Goal: Task Accomplishment & Management: Complete application form

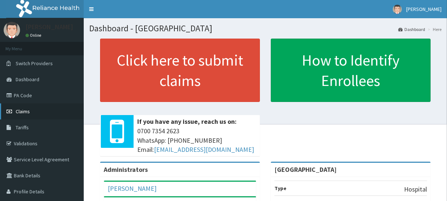
click at [26, 109] on span "Claims" at bounding box center [23, 111] width 14 height 7
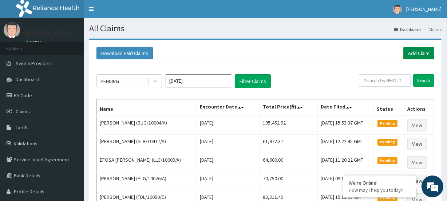
click at [415, 52] on link "Add Claim" at bounding box center [419, 53] width 31 height 12
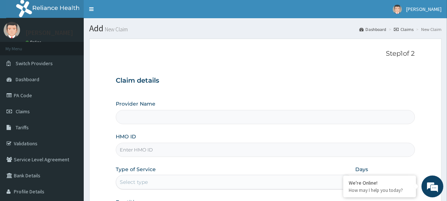
type input "[GEOGRAPHIC_DATA]"
click at [138, 154] on input "HMO ID" at bounding box center [265, 150] width 299 height 14
paste input "BUG/10004/B"
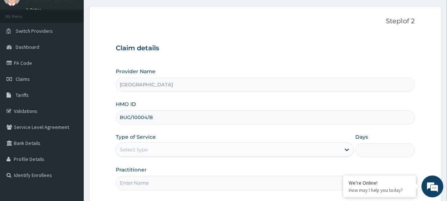
scroll to position [66, 0]
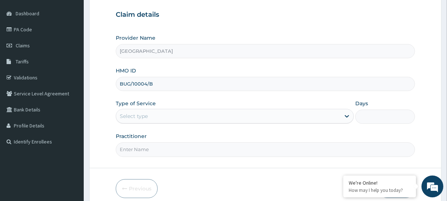
type input "BUG/10004/B"
drag, startPoint x: 131, startPoint y: 116, endPoint x: 134, endPoint y: 125, distance: 9.5
click at [131, 117] on div "Select type" at bounding box center [134, 116] width 28 height 7
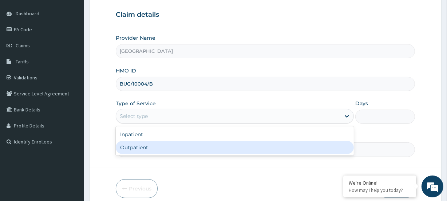
click at [131, 147] on div "Outpatient" at bounding box center [235, 147] width 238 height 13
type input "1"
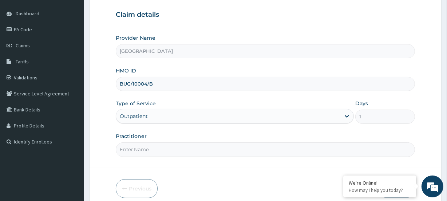
scroll to position [0, 0]
click at [152, 151] on input "Practitioner" at bounding box center [265, 149] width 299 height 14
paste input "Nwamaka Ugonwa Oraukwu"
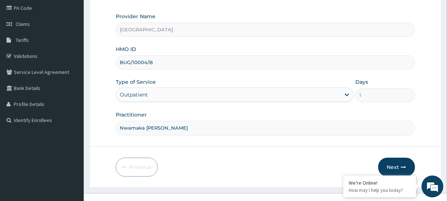
scroll to position [98, 0]
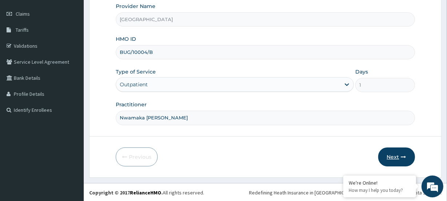
type input "Nwamaka Ugonwa Oraukwu"
click at [390, 161] on button "Next" at bounding box center [397, 157] width 37 height 19
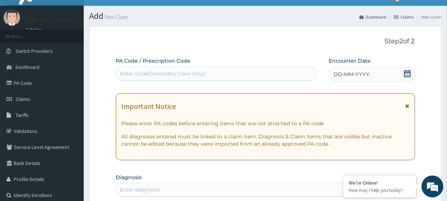
scroll to position [0, 0]
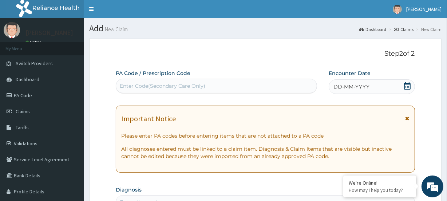
click at [138, 84] on div "Enter Code(Secondary Care Only)" at bounding box center [163, 85] width 86 height 7
paste input "PA/82F30E"
type input "PA/82F30E"
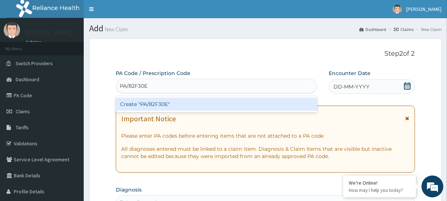
click at [136, 102] on div "Create "PA/82F30E"" at bounding box center [216, 104] width 201 height 13
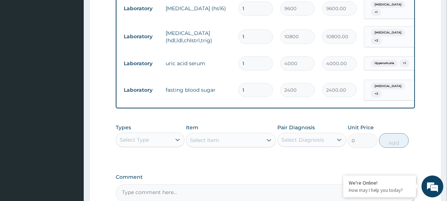
scroll to position [362, 0]
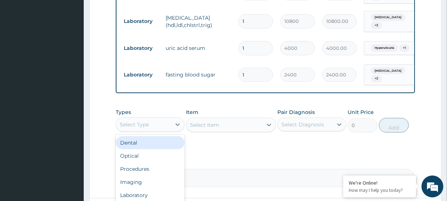
click at [138, 121] on div "Select Type" at bounding box center [134, 124] width 29 height 7
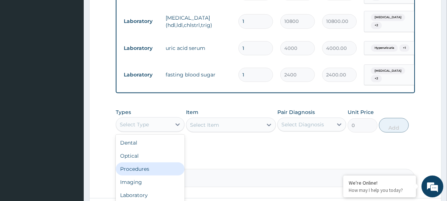
scroll to position [25, 0]
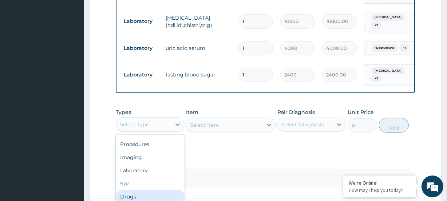
click at [138, 191] on div "Drugs" at bounding box center [150, 196] width 69 height 13
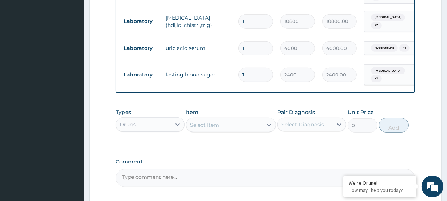
click at [207, 115] on div "Item Select Item" at bounding box center [231, 121] width 90 height 24
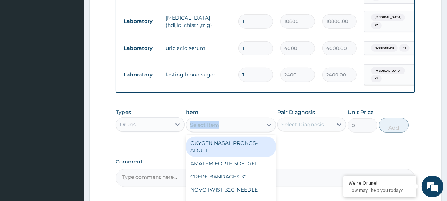
click at [224, 119] on div "Select Item" at bounding box center [225, 125] width 76 height 12
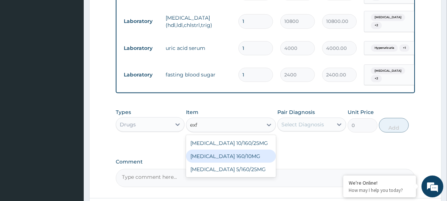
type input "exf"
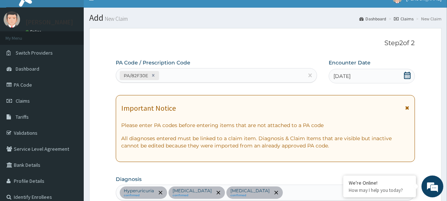
scroll to position [0, 0]
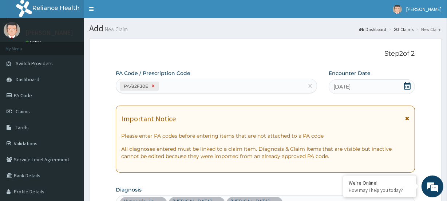
click at [151, 86] on icon at bounding box center [153, 85] width 5 height 5
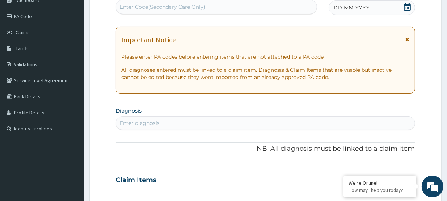
scroll to position [66, 0]
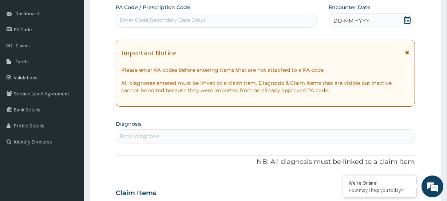
click at [173, 132] on div "Enter diagnosis" at bounding box center [265, 136] width 298 height 12
type input "hyperlipi"
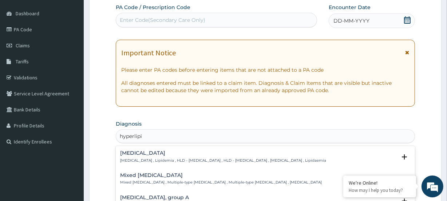
click at [144, 153] on h4 "Hyperlipidemia" at bounding box center [223, 153] width 206 height 5
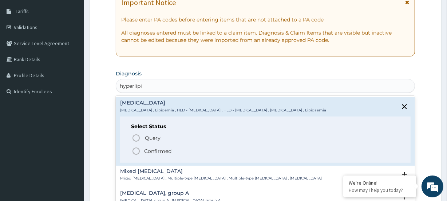
scroll to position [132, 0]
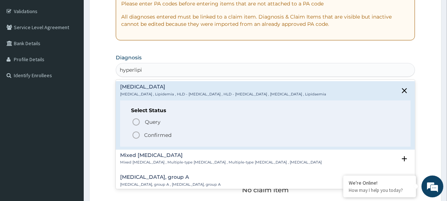
click at [138, 135] on icon "status option filled" at bounding box center [136, 135] width 9 height 9
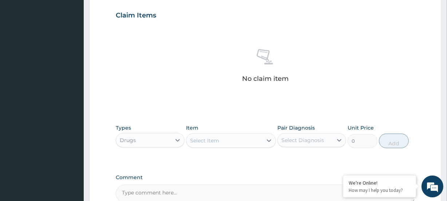
scroll to position [265, 0]
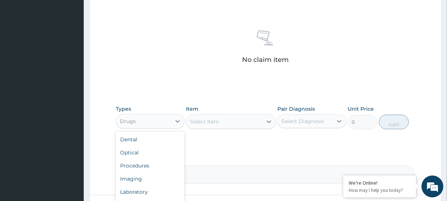
click at [138, 124] on div "Drugs" at bounding box center [143, 122] width 55 height 12
click at [152, 164] on div "Procedures" at bounding box center [150, 165] width 69 height 13
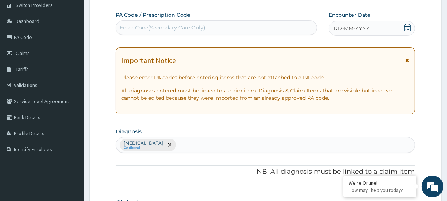
scroll to position [0, 0]
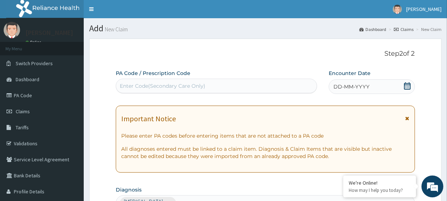
click at [408, 87] on icon at bounding box center [407, 85] width 7 height 7
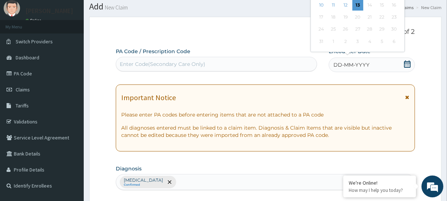
scroll to position [33, 0]
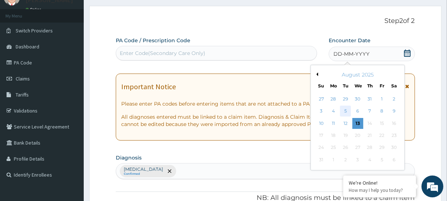
click at [346, 111] on div "5" at bounding box center [345, 111] width 11 height 11
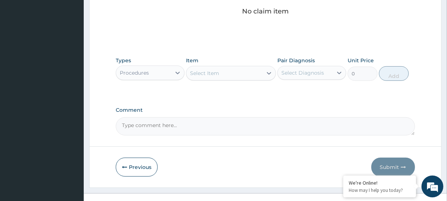
scroll to position [324, 0]
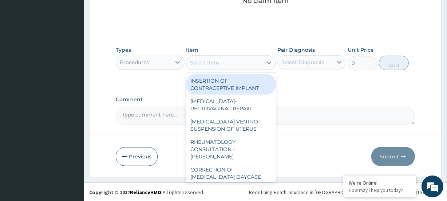
click at [219, 64] on div "Select Item" at bounding box center [204, 62] width 29 height 7
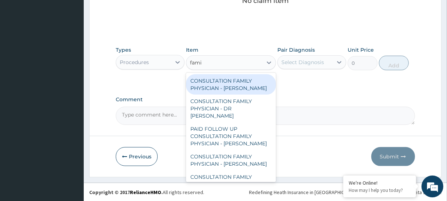
type input "famil"
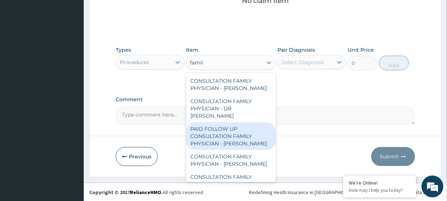
scroll to position [58, 0]
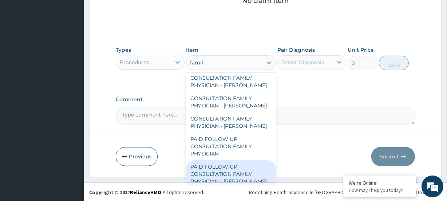
click at [218, 160] on div "PAID FOLLOW UP CONSULTATION FAMILY PHYSICIAN - DR ODIA" at bounding box center [231, 174] width 90 height 28
type input "14250"
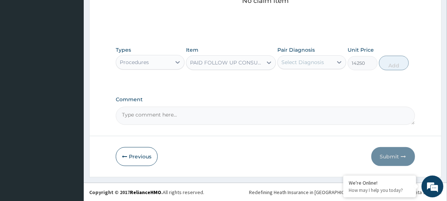
click at [322, 60] on div "Select Diagnosis" at bounding box center [303, 62] width 43 height 7
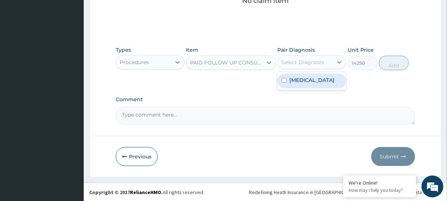
click at [302, 80] on label "[MEDICAL_DATA]" at bounding box center [312, 80] width 45 height 7
checkbox input "true"
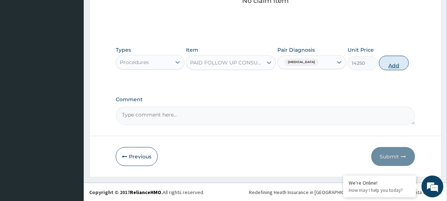
click at [390, 61] on button "Add" at bounding box center [394, 63] width 30 height 15
type input "0"
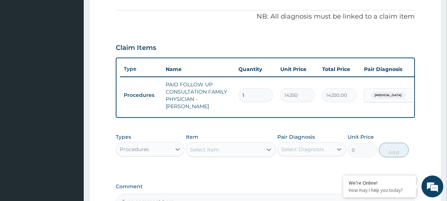
scroll to position [298, 0]
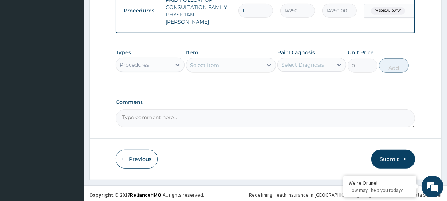
drag, startPoint x: 384, startPoint y: 152, endPoint x: 384, endPoint y: 143, distance: 9.1
click at [384, 152] on button "Submit" at bounding box center [394, 159] width 44 height 19
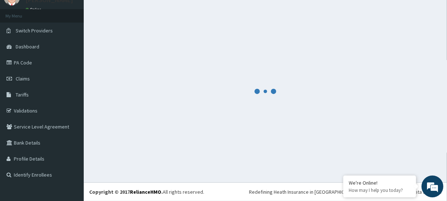
scroll to position [32, 0]
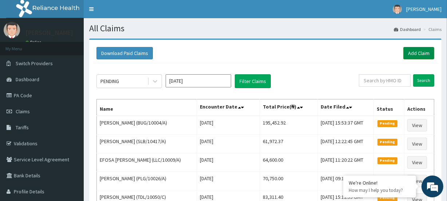
click at [425, 51] on link "Add Claim" at bounding box center [419, 53] width 31 height 12
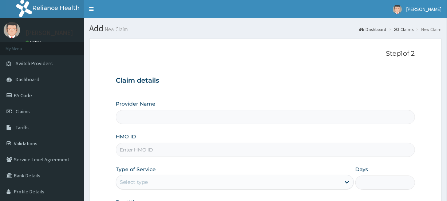
click at [130, 155] on input "HMO ID" at bounding box center [265, 150] width 299 height 14
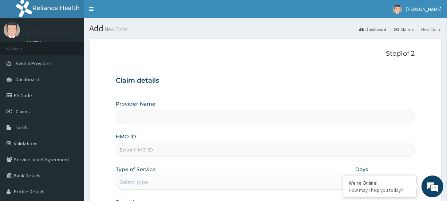
type input "[GEOGRAPHIC_DATA]"
paste input "BUG/10004/B"
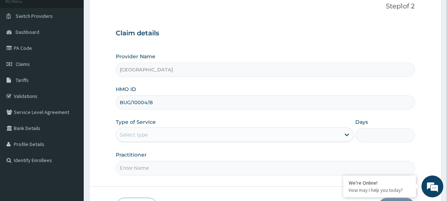
scroll to position [66, 0]
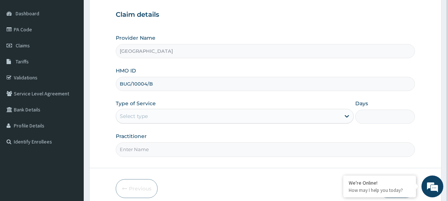
type input "BUG/10004/B"
click at [134, 120] on div "Select type" at bounding box center [228, 116] width 224 height 12
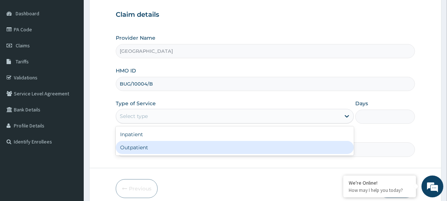
click at [130, 151] on div "Outpatient" at bounding box center [235, 147] width 238 height 13
type input "1"
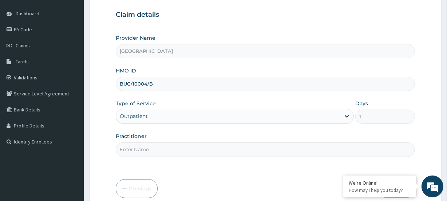
scroll to position [0, 0]
click at [148, 156] on input "Practitioner" at bounding box center [265, 149] width 299 height 14
paste input "Mrs.Vivian Okorocha"
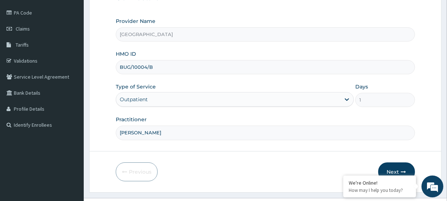
scroll to position [98, 0]
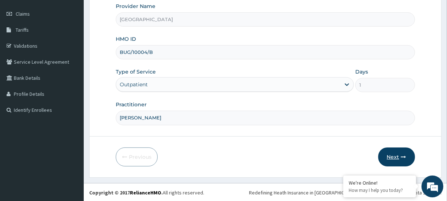
type input "Mrs.Vivian Okorocha"
click at [394, 157] on button "Next" at bounding box center [397, 157] width 37 height 19
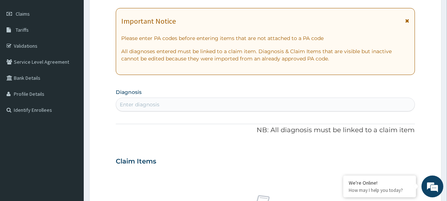
click at [137, 103] on div "Enter diagnosis" at bounding box center [140, 104] width 40 height 7
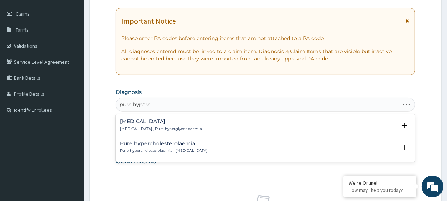
type input "pure hyperch"
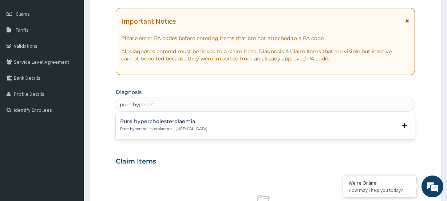
click at [134, 128] on p "Pure hypercholesterolaemia , Pure hypercholesterolemia" at bounding box center [163, 128] width 87 height 5
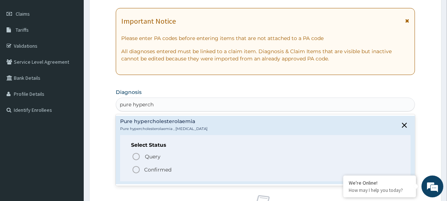
click at [138, 173] on icon "status option filled" at bounding box center [136, 169] width 9 height 9
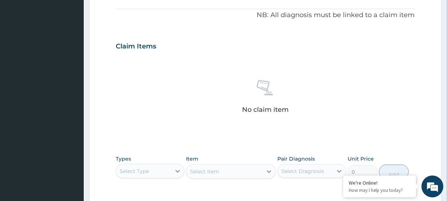
scroll to position [230, 0]
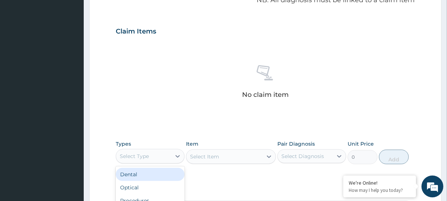
click at [128, 155] on div "Select Type" at bounding box center [134, 156] width 29 height 7
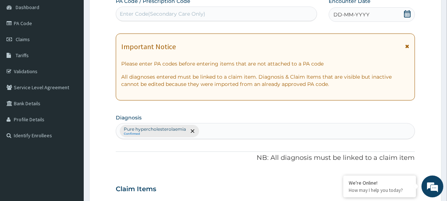
scroll to position [0, 0]
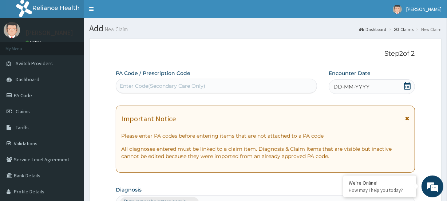
click at [149, 87] on div "Enter Code(Secondary Care Only)" at bounding box center [163, 85] width 86 height 7
paste input "PA/B93CC2"
type input "PA/B93CC2"
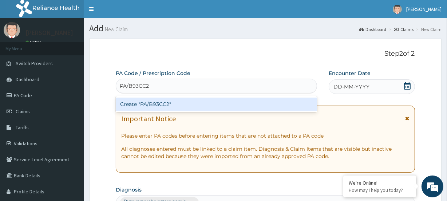
click at [140, 104] on div "Create "PA/B93CC2"" at bounding box center [216, 104] width 201 height 13
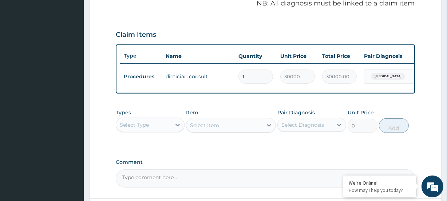
scroll to position [265, 0]
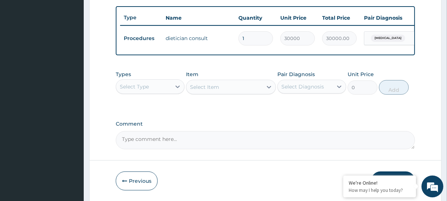
click at [406, 36] on div "Hyperlipidemia" at bounding box center [394, 38] width 59 height 12
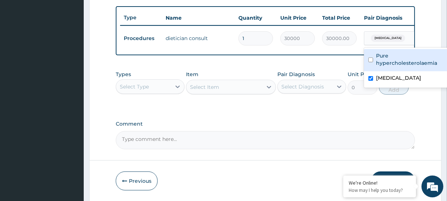
click at [369, 58] on input "checkbox" at bounding box center [371, 60] width 5 height 5
checkbox input "true"
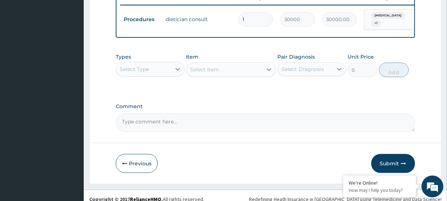
scroll to position [294, 0]
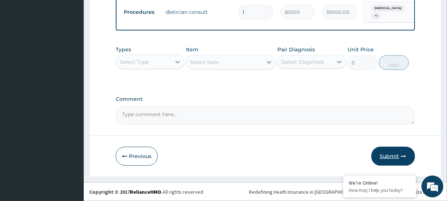
click at [388, 153] on button "Submit" at bounding box center [394, 156] width 44 height 19
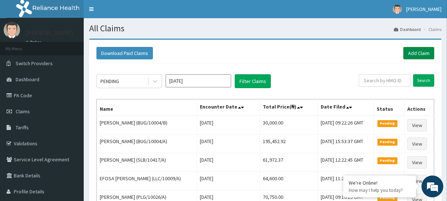
click at [405, 55] on link "Add Claim" at bounding box center [419, 53] width 31 height 12
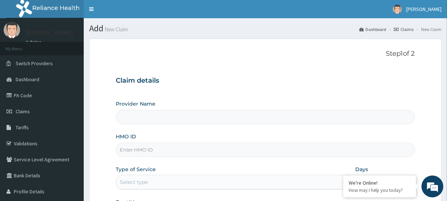
click at [170, 147] on input "HMO ID" at bounding box center [265, 150] width 299 height 14
type input "[GEOGRAPHIC_DATA]"
paste input "EQZ/10004/B"
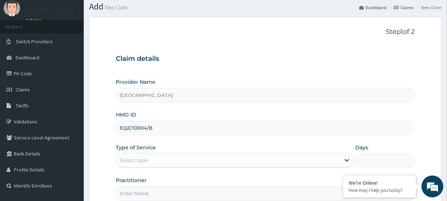
scroll to position [33, 0]
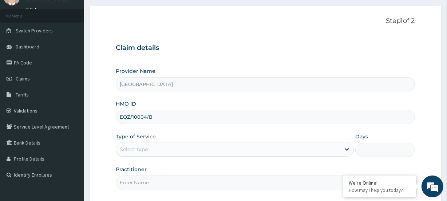
type input "EQZ/10004/B"
click at [129, 141] on div "Type of Service Select type" at bounding box center [235, 145] width 238 height 24
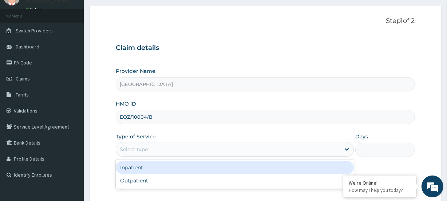
click at [132, 151] on div "Select type" at bounding box center [134, 149] width 28 height 7
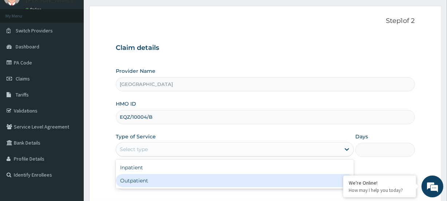
click at [133, 183] on div "Outpatient" at bounding box center [235, 180] width 238 height 13
type input "1"
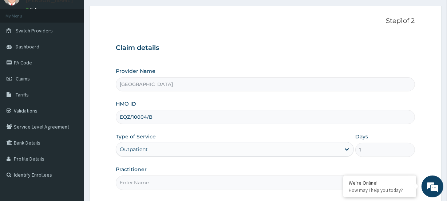
scroll to position [0, 0]
click at [140, 182] on input "Practitioner" at bounding box center [265, 183] width 299 height 14
paste input "Kingsley Michael Omokhafe"
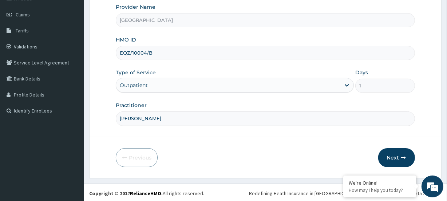
scroll to position [98, 0]
type input "Kingsley Michael Omokhafe"
click at [396, 158] on button "Next" at bounding box center [397, 157] width 37 height 19
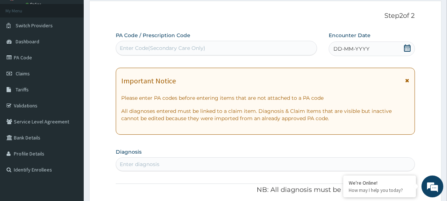
scroll to position [31, 0]
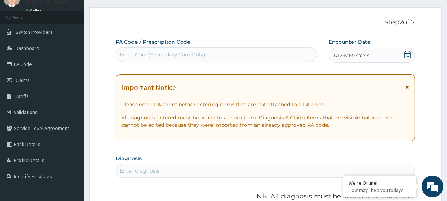
click at [148, 55] on div "Enter Code(Secondary Care Only)" at bounding box center [163, 54] width 86 height 7
paste input "PA/15DAE7"
type input "PA/15DAE7"
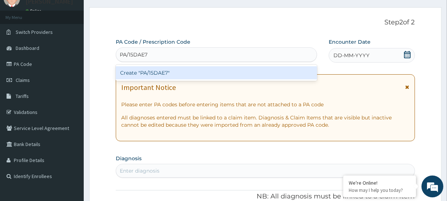
click at [130, 74] on div "Create "PA/15DAE7"" at bounding box center [216, 72] width 201 height 13
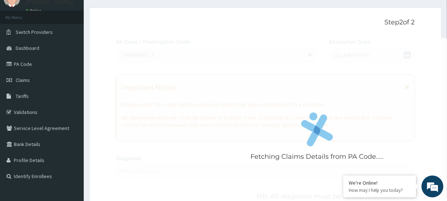
scroll to position [202, 0]
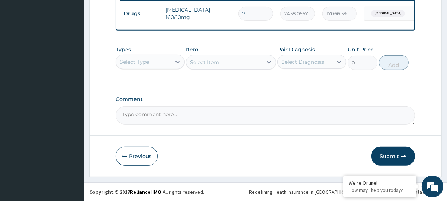
drag, startPoint x: 393, startPoint y: 160, endPoint x: 382, endPoint y: 143, distance: 20.1
click at [394, 157] on button "Submit" at bounding box center [394, 156] width 44 height 19
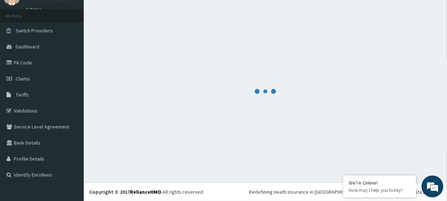
scroll to position [32, 0]
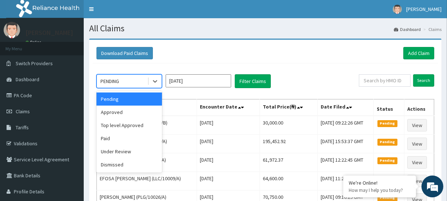
click at [127, 80] on div "PENDING" at bounding box center [122, 81] width 51 height 12
click at [117, 117] on div "Approved" at bounding box center [130, 112] width 66 height 13
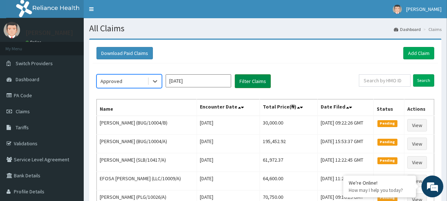
click at [252, 80] on button "Filter Claims" at bounding box center [253, 81] width 36 height 14
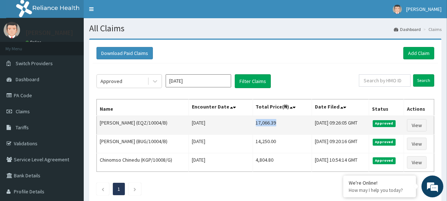
drag, startPoint x: 244, startPoint y: 122, endPoint x: 271, endPoint y: 122, distance: 26.6
click at [271, 122] on td "17,066.39" at bounding box center [282, 125] width 59 height 19
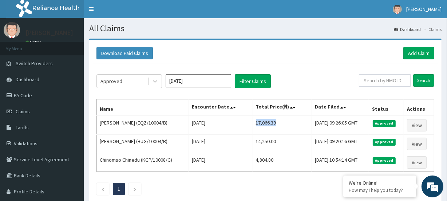
copy td "17,066.39"
click at [411, 54] on link "Add Claim" at bounding box center [419, 53] width 31 height 12
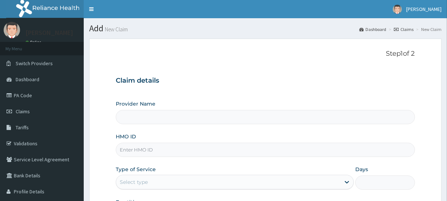
click at [128, 156] on input "HMO ID" at bounding box center [265, 150] width 299 height 14
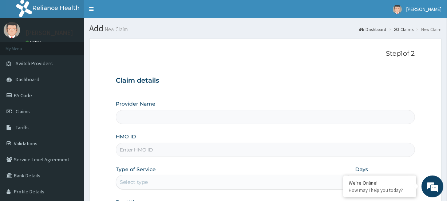
paste input "EQZ/10004/B"
type input "[GEOGRAPHIC_DATA]"
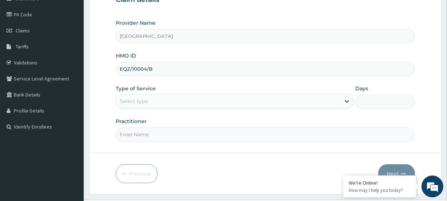
scroll to position [98, 0]
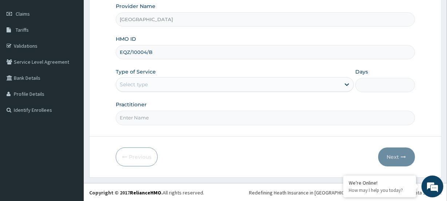
type input "EQZ/10004/B"
click at [130, 86] on div "Select type" at bounding box center [134, 84] width 28 height 7
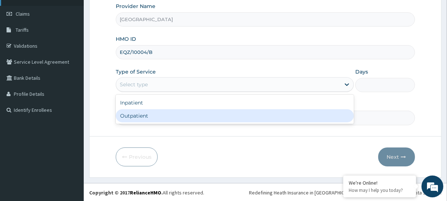
drag, startPoint x: 139, startPoint y: 116, endPoint x: 60, endPoint y: 2, distance: 138.8
click at [133, 113] on div "Outpatient" at bounding box center [235, 115] width 238 height 13
type input "1"
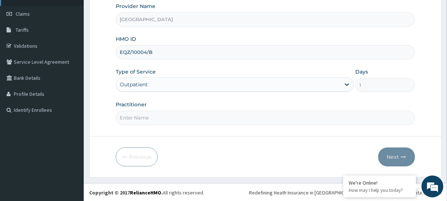
scroll to position [0, 0]
click at [142, 120] on input "Practitioner" at bounding box center [265, 118] width 299 height 14
paste input "[PERSON_NAME]"
type input "[PERSON_NAME]"
click at [386, 159] on button "Next" at bounding box center [397, 157] width 37 height 19
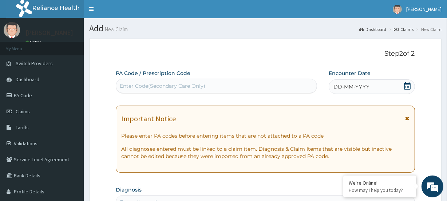
drag, startPoint x: 128, startPoint y: 85, endPoint x: 122, endPoint y: 86, distance: 5.5
click at [123, 85] on div "Enter Code(Secondary Care Only)" at bounding box center [163, 85] width 86 height 7
paste input "PA/F89EE6"
type input "PA/F89EE6"
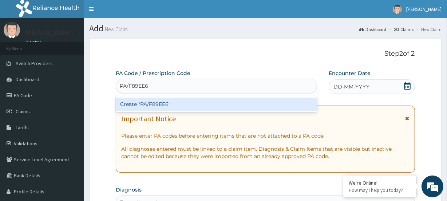
click at [131, 106] on div "Create "PA/F89EE6"" at bounding box center [216, 104] width 201 height 13
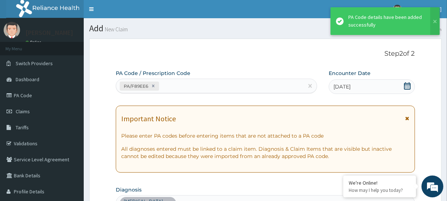
scroll to position [202, 0]
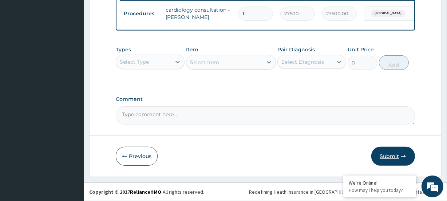
click at [385, 156] on button "Submit" at bounding box center [394, 156] width 44 height 19
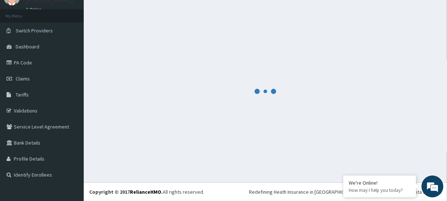
scroll to position [32, 0]
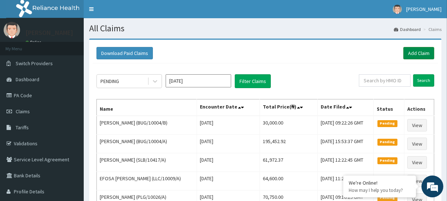
click at [419, 52] on link "Add Claim" at bounding box center [419, 53] width 31 height 12
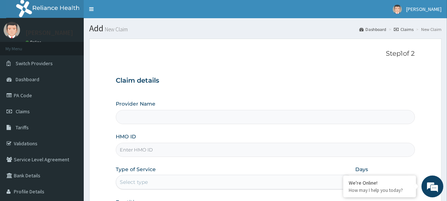
type input "[GEOGRAPHIC_DATA]"
click at [143, 149] on input "HMO ID" at bounding box center [265, 150] width 299 height 14
paste input "WFE/10021/A"
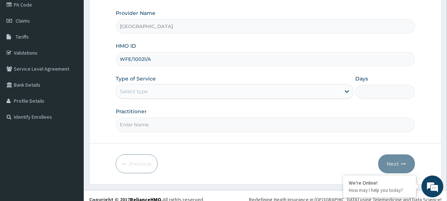
scroll to position [98, 0]
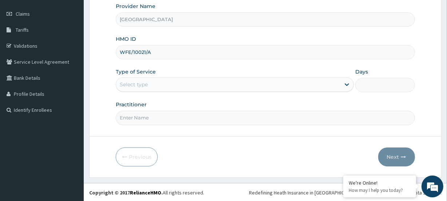
type input "WFE/10021/A"
click at [144, 85] on div "Select type" at bounding box center [134, 84] width 28 height 7
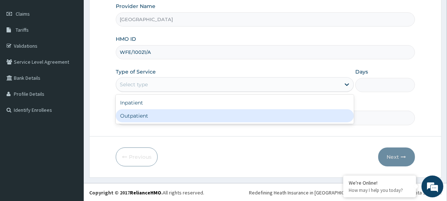
click at [141, 116] on div "Outpatient" at bounding box center [235, 115] width 238 height 13
type input "1"
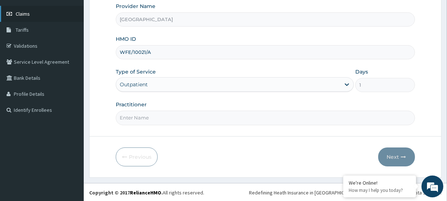
scroll to position [0, 0]
click at [149, 117] on input "Practitioner" at bounding box center [265, 118] width 299 height 14
paste input "Temitope Akinola"
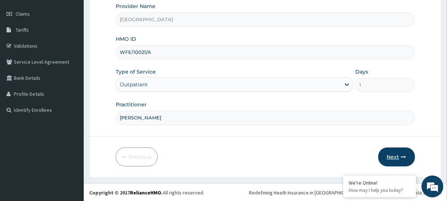
type input "Temitope Akinola"
click at [402, 157] on icon "button" at bounding box center [404, 157] width 5 height 5
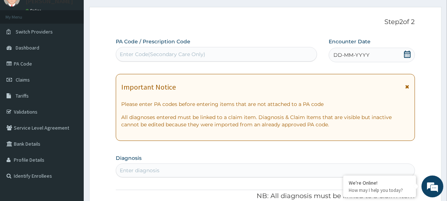
scroll to position [31, 0]
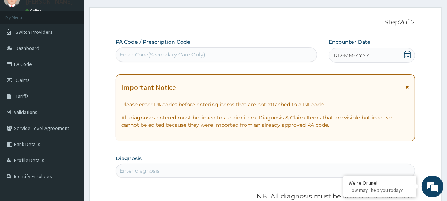
click at [129, 54] on div "Enter Code(Secondary Care Only)" at bounding box center [163, 54] width 86 height 7
paste input "PA/26B75B"
type input "PA/26B75B"
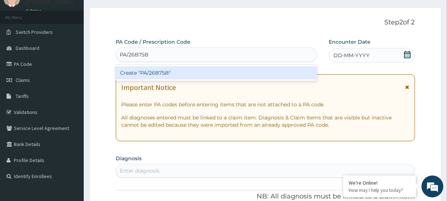
click at [130, 71] on div "Create "PA/26B75B"" at bounding box center [216, 72] width 201 height 13
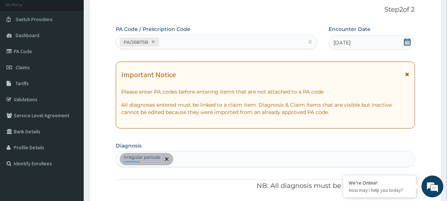
scroll to position [39, 0]
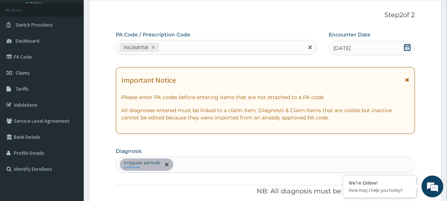
click at [175, 48] on div "PA/26B75B" at bounding box center [209, 48] width 187 height 12
paste input "PA/0DFC22"
type input "PA/0DFC22"
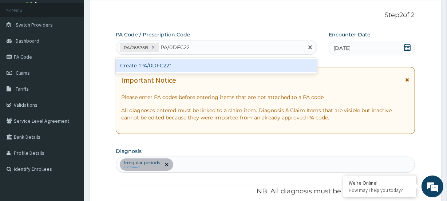
click at [156, 65] on div "Create "PA/0DFC22"" at bounding box center [216, 65] width 201 height 13
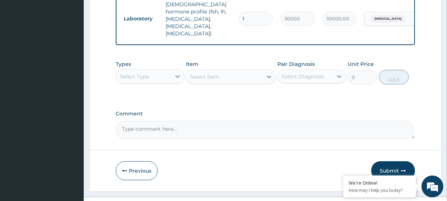
scroll to position [352, 0]
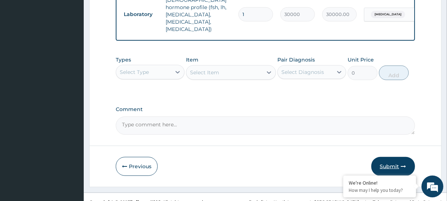
click at [388, 160] on button "Submit" at bounding box center [394, 166] width 44 height 19
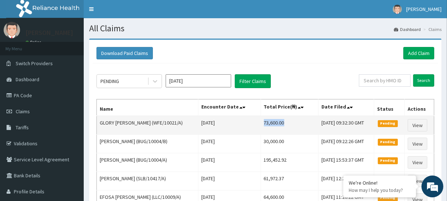
drag, startPoint x: 255, startPoint y: 122, endPoint x: 287, endPoint y: 121, distance: 31.7
click at [287, 121] on td "73,600.00" at bounding box center [290, 125] width 58 height 19
copy td "73,600.00"
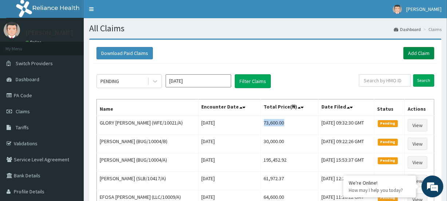
click at [422, 55] on link "Add Claim" at bounding box center [419, 53] width 31 height 12
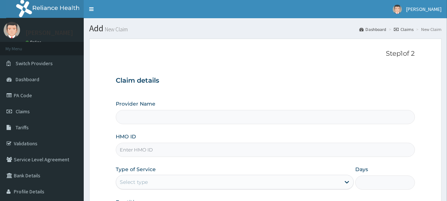
click at [136, 149] on input "HMO ID" at bounding box center [265, 150] width 299 height 14
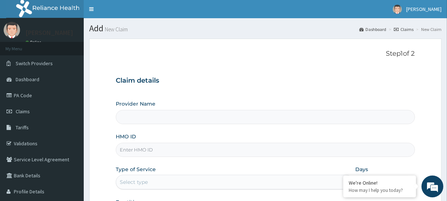
type input "[GEOGRAPHIC_DATA]"
paste input "LTI/10368/A"
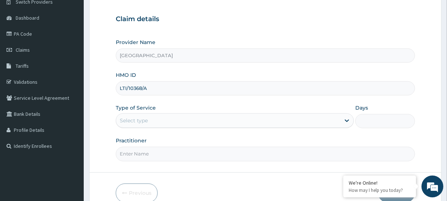
scroll to position [66, 0]
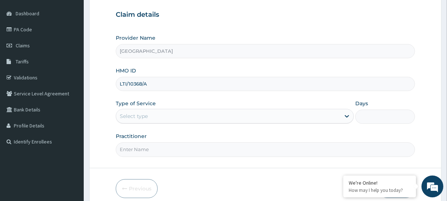
type input "LTI/10368/A"
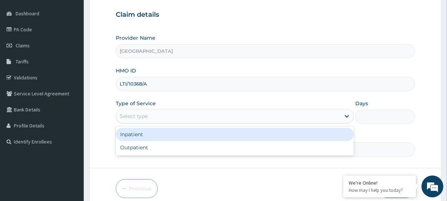
click at [125, 114] on div "Select type" at bounding box center [134, 116] width 28 height 7
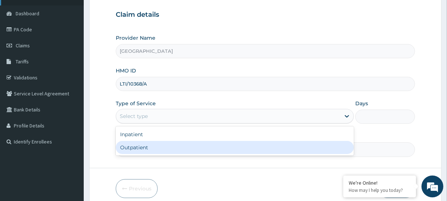
drag, startPoint x: 133, startPoint y: 148, endPoint x: 39, endPoint y: 4, distance: 171.8
click at [133, 148] on div "Outpatient" at bounding box center [235, 147] width 238 height 13
type input "1"
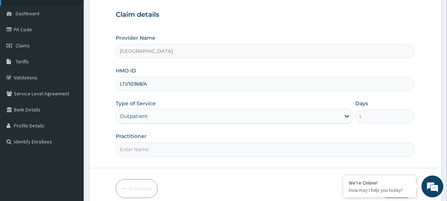
scroll to position [0, 0]
click at [141, 146] on input "Practitioner" at bounding box center [265, 149] width 299 height 14
paste input "Nwamaka Ugonwa Oraukwu"
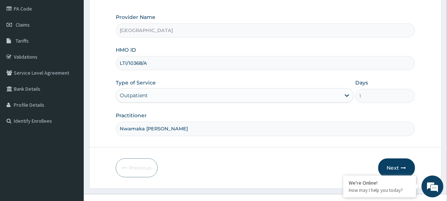
scroll to position [98, 0]
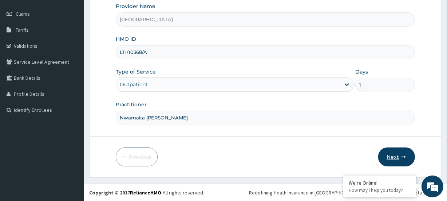
type input "Nwamaka Ugonwa Oraukwu"
click at [386, 155] on button "Next" at bounding box center [397, 157] width 37 height 19
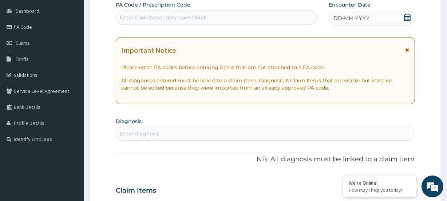
scroll to position [31, 0]
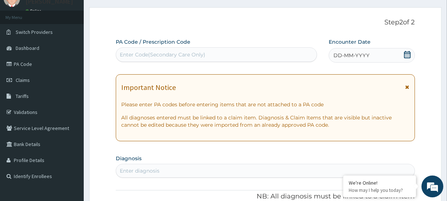
click at [137, 55] on div "Enter Code(Secondary Care Only)" at bounding box center [163, 54] width 86 height 7
paste input "PA/770E57"
type input "PA/770E57"
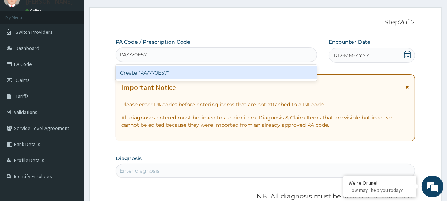
click at [140, 74] on div "Create "PA/770E57"" at bounding box center [216, 72] width 201 height 13
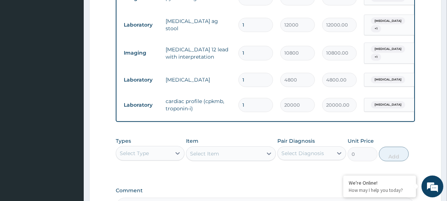
scroll to position [332, 0]
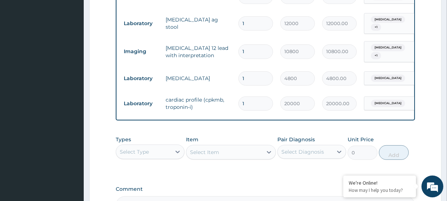
drag, startPoint x: 138, startPoint y: 152, endPoint x: 145, endPoint y: 156, distance: 8.5
click at [138, 153] on div "Select Type" at bounding box center [134, 151] width 29 height 7
click at [152, 195] on div "Procedures" at bounding box center [150, 196] width 69 height 13
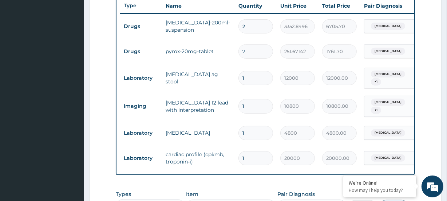
scroll to position [266, 0]
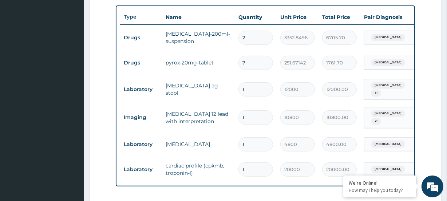
drag, startPoint x: 257, startPoint y: 38, endPoint x: 240, endPoint y: 38, distance: 16.4
click at [240, 38] on input "2" at bounding box center [256, 38] width 35 height 14
type input "1"
type input "3352.85"
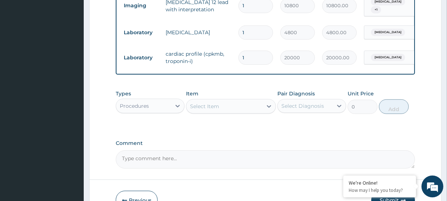
scroll to position [398, 0]
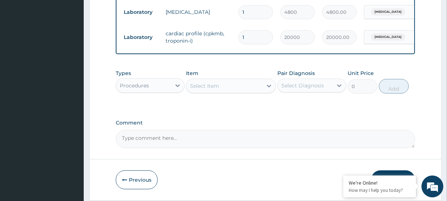
type input "1"
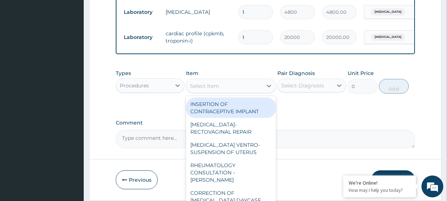
click at [205, 91] on div "Select Item" at bounding box center [225, 86] width 76 height 12
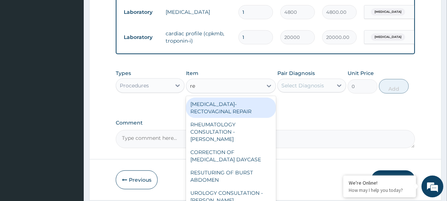
type input "reg"
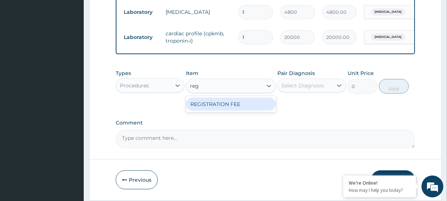
click at [203, 105] on div "REGISTRATION FEE" at bounding box center [231, 104] width 90 height 13
type input "4750"
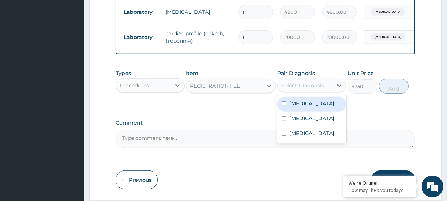
drag, startPoint x: 295, startPoint y: 83, endPoint x: 300, endPoint y: 93, distance: 10.9
click at [295, 82] on div "Select Diagnosis" at bounding box center [305, 86] width 55 height 12
drag, startPoint x: 299, startPoint y: 103, endPoint x: 313, endPoint y: 118, distance: 20.9
click at [301, 106] on label "Chest pain" at bounding box center [312, 103] width 45 height 7
checkbox input "true"
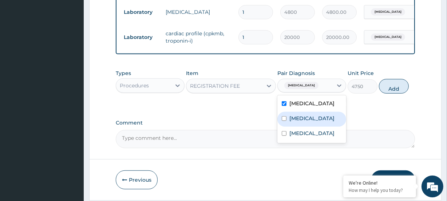
drag, startPoint x: 311, startPoint y: 121, endPoint x: 315, endPoint y: 150, distance: 29.1
click at [311, 122] on label "Upper respiratory infection" at bounding box center [312, 118] width 45 height 7
checkbox input "true"
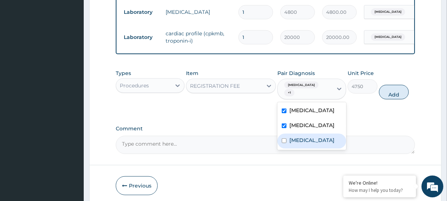
click at [305, 144] on label "Malaria" at bounding box center [312, 140] width 45 height 7
checkbox input "true"
click at [392, 87] on button "Add" at bounding box center [394, 92] width 30 height 15
type input "0"
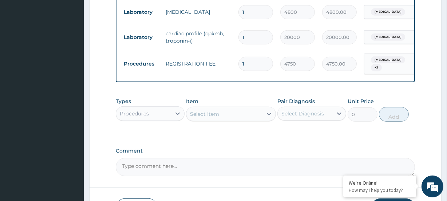
click at [203, 115] on div "Select Item" at bounding box center [204, 113] width 29 height 7
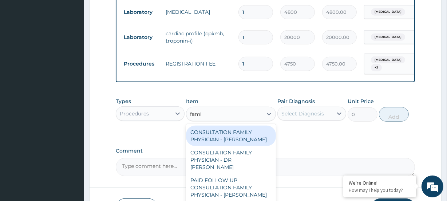
type input "famil"
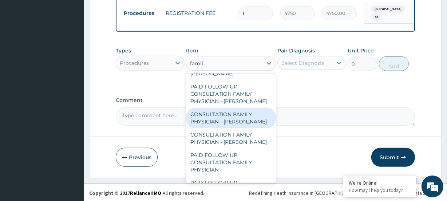
scroll to position [58, 0]
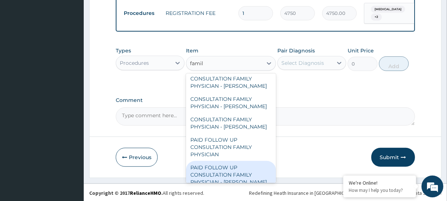
click at [225, 167] on div "PAID FOLLOW UP CONSULTATION FAMILY PHYSICIAN - DR ODIA" at bounding box center [231, 175] width 90 height 28
type input "14250"
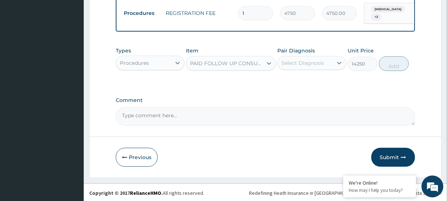
click at [317, 63] on div "Select Diagnosis" at bounding box center [303, 62] width 43 height 7
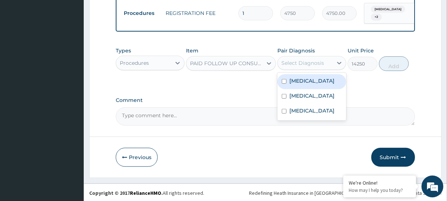
drag, startPoint x: 306, startPoint y: 82, endPoint x: 310, endPoint y: 87, distance: 6.7
click at [306, 82] on label "Chest pain" at bounding box center [312, 80] width 45 height 7
checkbox input "true"
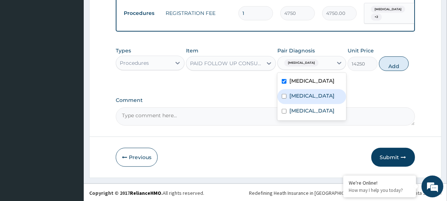
drag, startPoint x: 314, startPoint y: 99, endPoint x: 314, endPoint y: 103, distance: 3.7
click at [314, 99] on label "Upper respiratory infection" at bounding box center [312, 95] width 45 height 7
checkbox input "true"
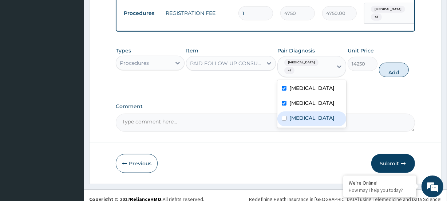
click at [313, 113] on div "Malaria" at bounding box center [312, 119] width 69 height 15
checkbox input "true"
drag, startPoint x: 390, startPoint y: 65, endPoint x: 382, endPoint y: 51, distance: 15.7
click at [390, 63] on button "Add" at bounding box center [394, 70] width 30 height 15
type input "0"
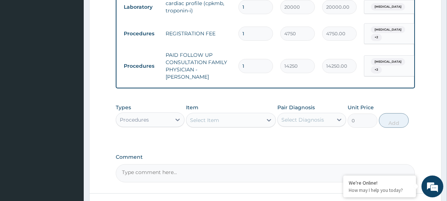
scroll to position [464, 0]
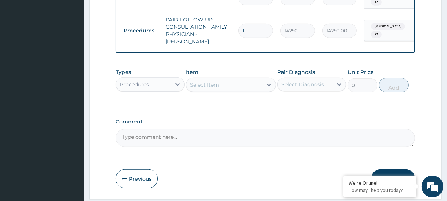
click at [395, 169] on button "Submit" at bounding box center [394, 178] width 44 height 19
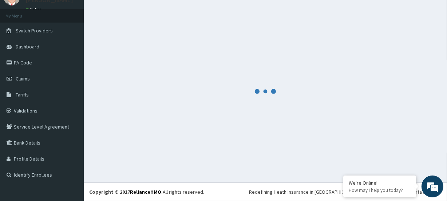
scroll to position [32, 0]
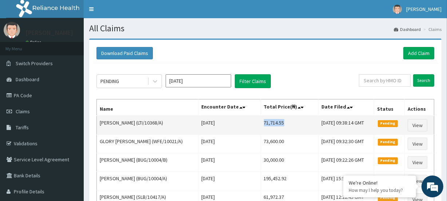
drag, startPoint x: 255, startPoint y: 125, endPoint x: 285, endPoint y: 125, distance: 29.9
click at [285, 125] on td "71,714.55" at bounding box center [290, 125] width 58 height 19
copy td "71,714.55"
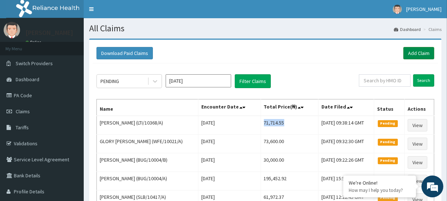
click at [421, 51] on link "Add Claim" at bounding box center [419, 53] width 31 height 12
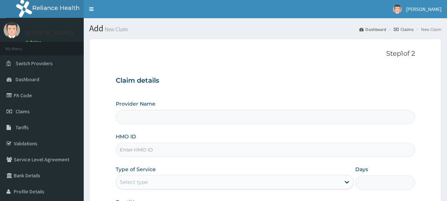
type input "[GEOGRAPHIC_DATA]"
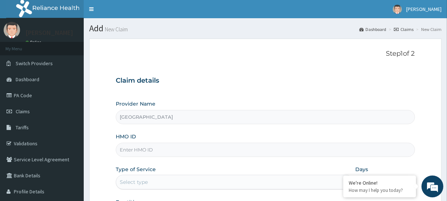
click at [136, 153] on input "HMO ID" at bounding box center [265, 150] width 299 height 14
paste input "LTI/10368/A"
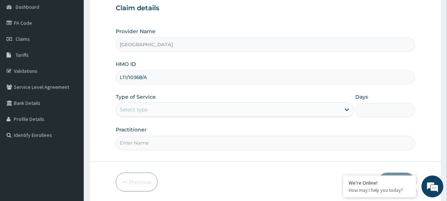
scroll to position [98, 0]
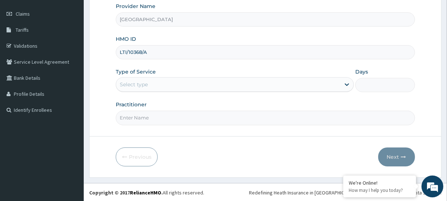
type input "LTI/10368/A"
click at [137, 85] on div "Select type" at bounding box center [134, 84] width 28 height 7
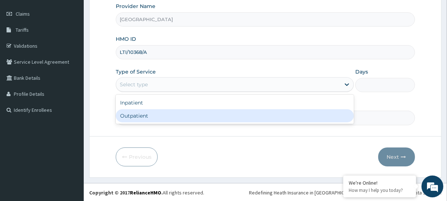
click at [144, 121] on div "Outpatient" at bounding box center [235, 115] width 238 height 13
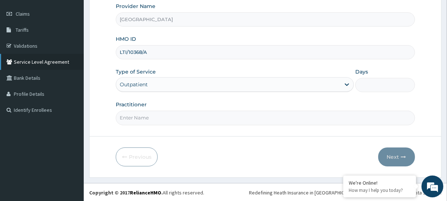
type input "1"
click at [139, 117] on input "Practitioner" at bounding box center [265, 118] width 299 height 14
paste input "Blessing [PERSON_NAME]"
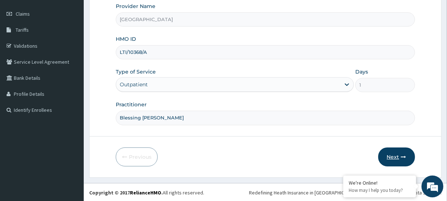
type input "Blessing [PERSON_NAME]"
click at [388, 153] on button "Next" at bounding box center [397, 157] width 37 height 19
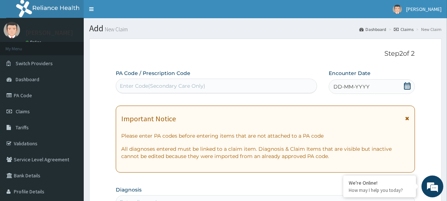
click at [135, 85] on div "Enter Code(Secondary Care Only)" at bounding box center [163, 85] width 86 height 7
paste input "PA/E96002"
type input "PA/E96002"
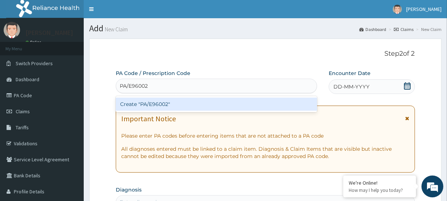
click at [139, 104] on div "Create "PA/E96002"" at bounding box center [216, 104] width 201 height 13
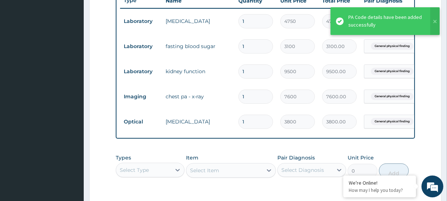
scroll to position [270, 0]
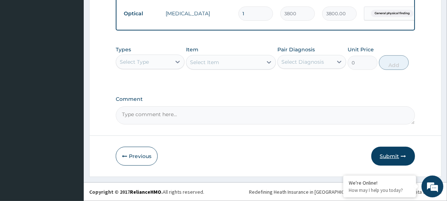
click at [392, 158] on button "Submit" at bounding box center [394, 156] width 44 height 19
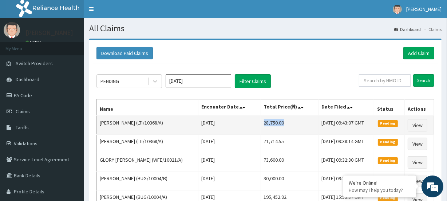
drag, startPoint x: 260, startPoint y: 122, endPoint x: 281, endPoint y: 125, distance: 21.2
click at [281, 125] on td "28,750.00" at bounding box center [290, 125] width 58 height 19
copy td "28,750.00"
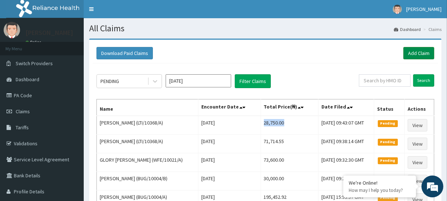
click at [419, 51] on link "Add Claim" at bounding box center [419, 53] width 31 height 12
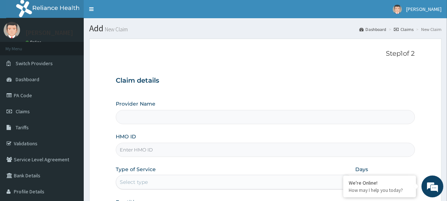
type input "[GEOGRAPHIC_DATA]"
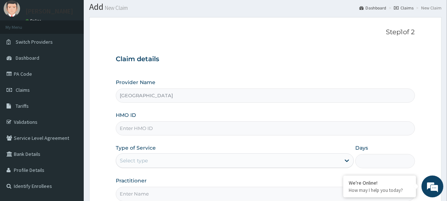
scroll to position [33, 0]
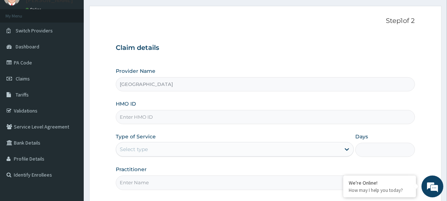
click at [129, 117] on input "HMO ID" at bounding box center [265, 117] width 299 height 14
paste input "LTI/10368/A"
type input "LTI/10368/A"
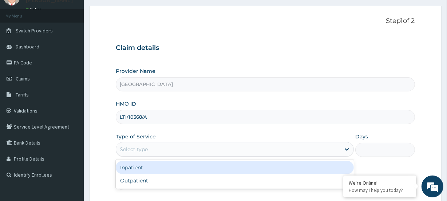
click at [135, 149] on div "Select type" at bounding box center [134, 149] width 28 height 7
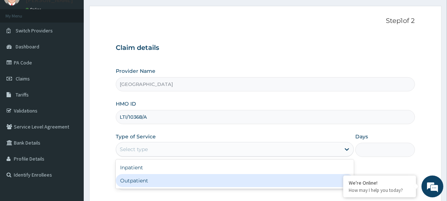
click at [145, 183] on div "Outpatient" at bounding box center [235, 180] width 238 height 13
type input "1"
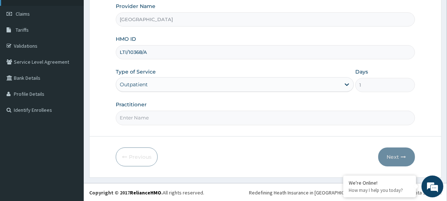
scroll to position [0, 0]
click at [162, 119] on input "Practitioner" at bounding box center [265, 118] width 299 height 14
paste input "Blessing [PERSON_NAME]"
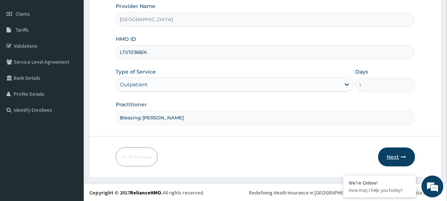
type input "Blessing [PERSON_NAME]"
click at [394, 153] on button "Next" at bounding box center [397, 157] width 37 height 19
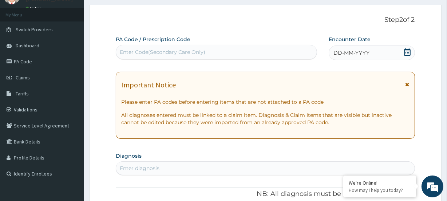
scroll to position [31, 0]
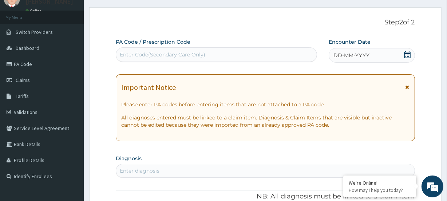
click at [131, 57] on div "Enter Code(Secondary Care Only)" at bounding box center [163, 54] width 86 height 7
paste input "PA/4BD695"
type input "PA/4BD695"
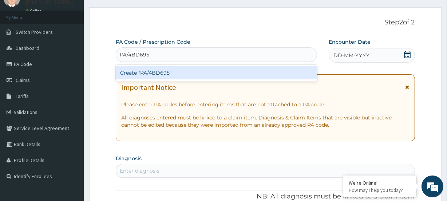
click at [127, 71] on div "Create "PA/4BD695"" at bounding box center [216, 72] width 201 height 13
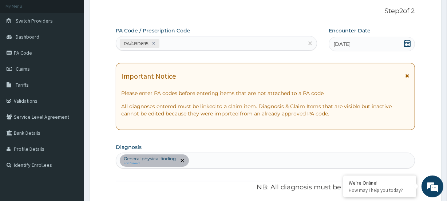
scroll to position [4, 0]
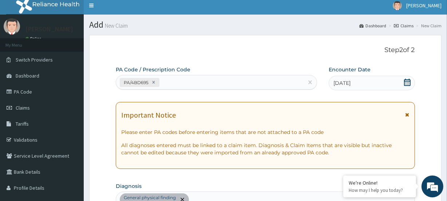
click at [178, 82] on div "PA/4BD695" at bounding box center [209, 83] width 187 height 12
paste input "PA/600492"
type input "PA/600492"
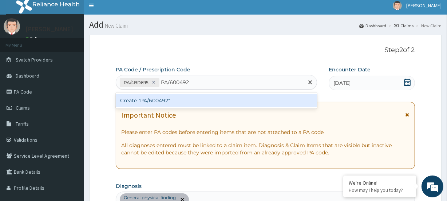
click at [169, 96] on div "Create "PA/600492"" at bounding box center [216, 100] width 201 height 13
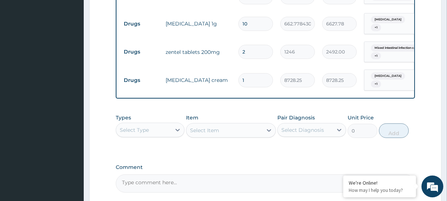
scroll to position [386, 0]
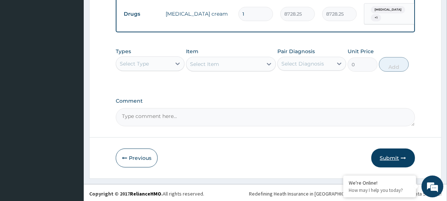
click at [383, 155] on button "Submit" at bounding box center [394, 158] width 44 height 19
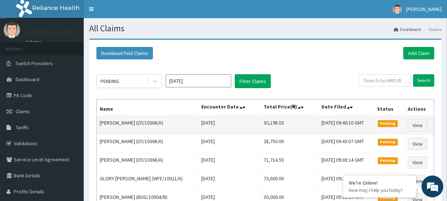
drag, startPoint x: 253, startPoint y: 122, endPoint x: 281, endPoint y: 122, distance: 28.1
click at [281, 122] on tr "[PERSON_NAME] (LTI/10368/A) [DATE] 30,198.03 [DATE] 09:46:10 GMT Pending View" at bounding box center [266, 125] width 338 height 19
copy tr "30,198.03"
